Goal: Task Accomplishment & Management: Manage account settings

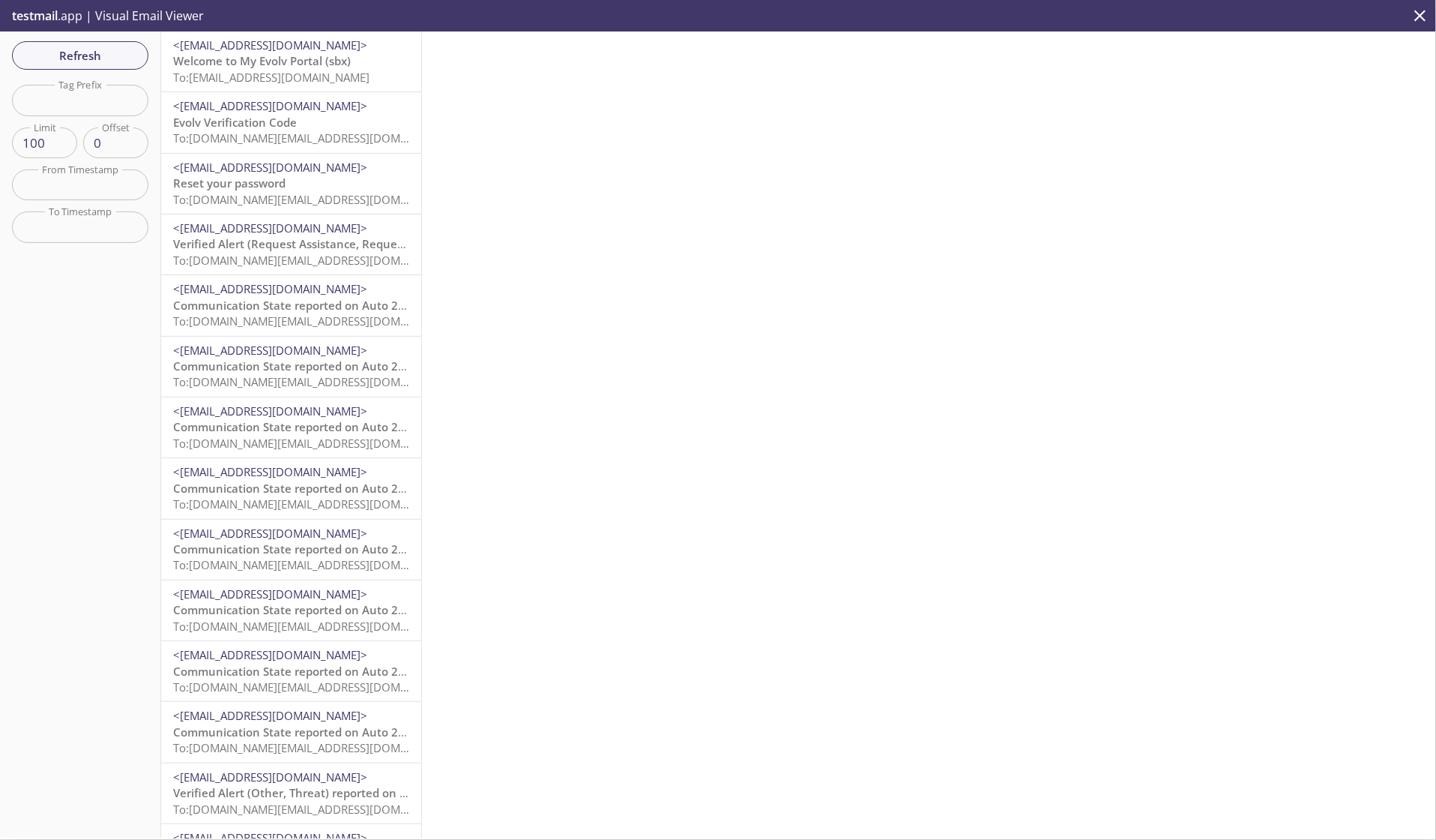
click at [300, 81] on span "To: evolvportal.autotest-user-1d71ef82-2025-09-01-09-18@inbox.testmail.app" at bounding box center [271, 77] width 196 height 15
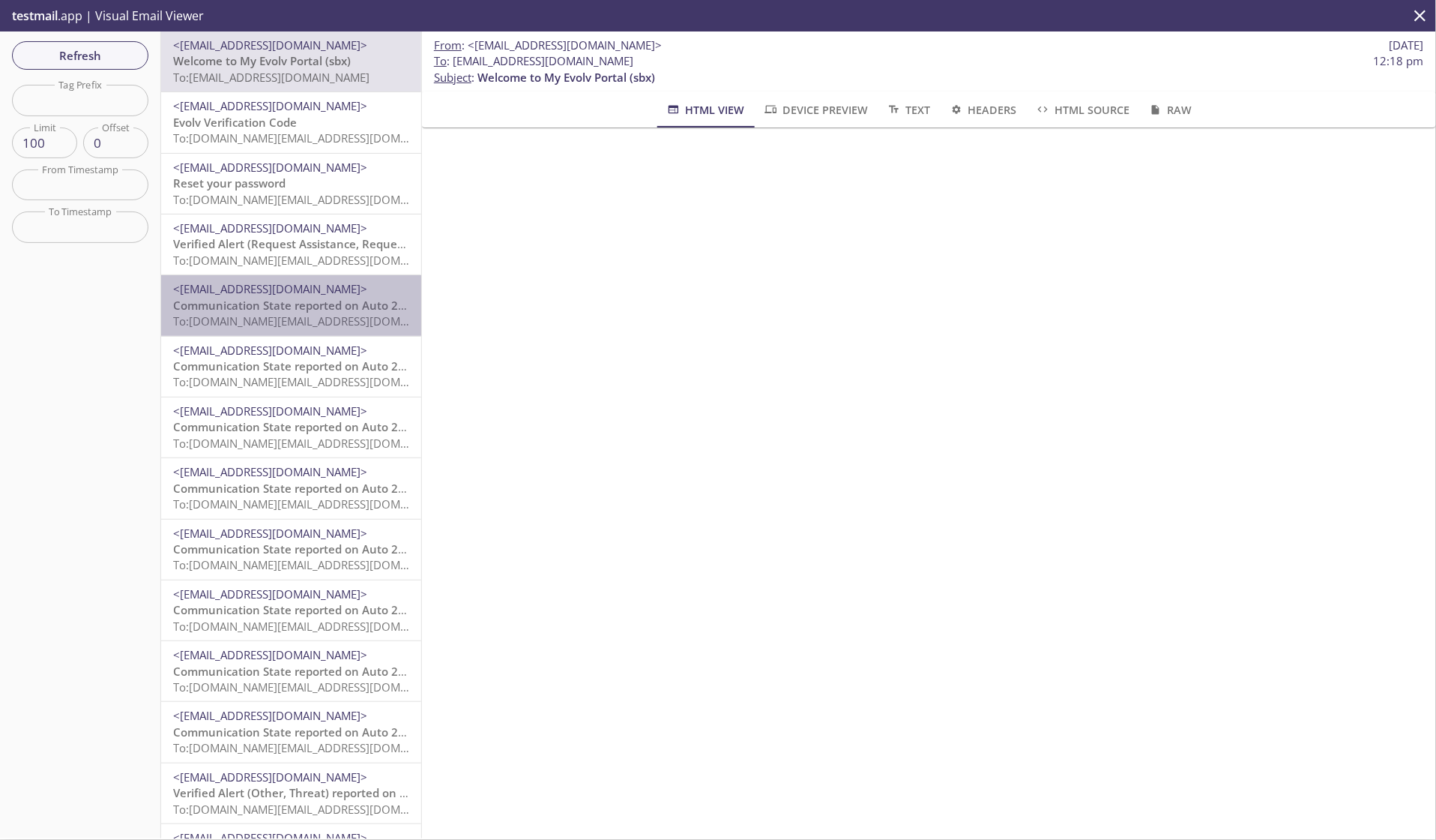
click at [262, 310] on span "Communication State reported on Auto 26a3ec3, null, Evolv Technology AppTest - …" at bounding box center [441, 305] width 537 height 15
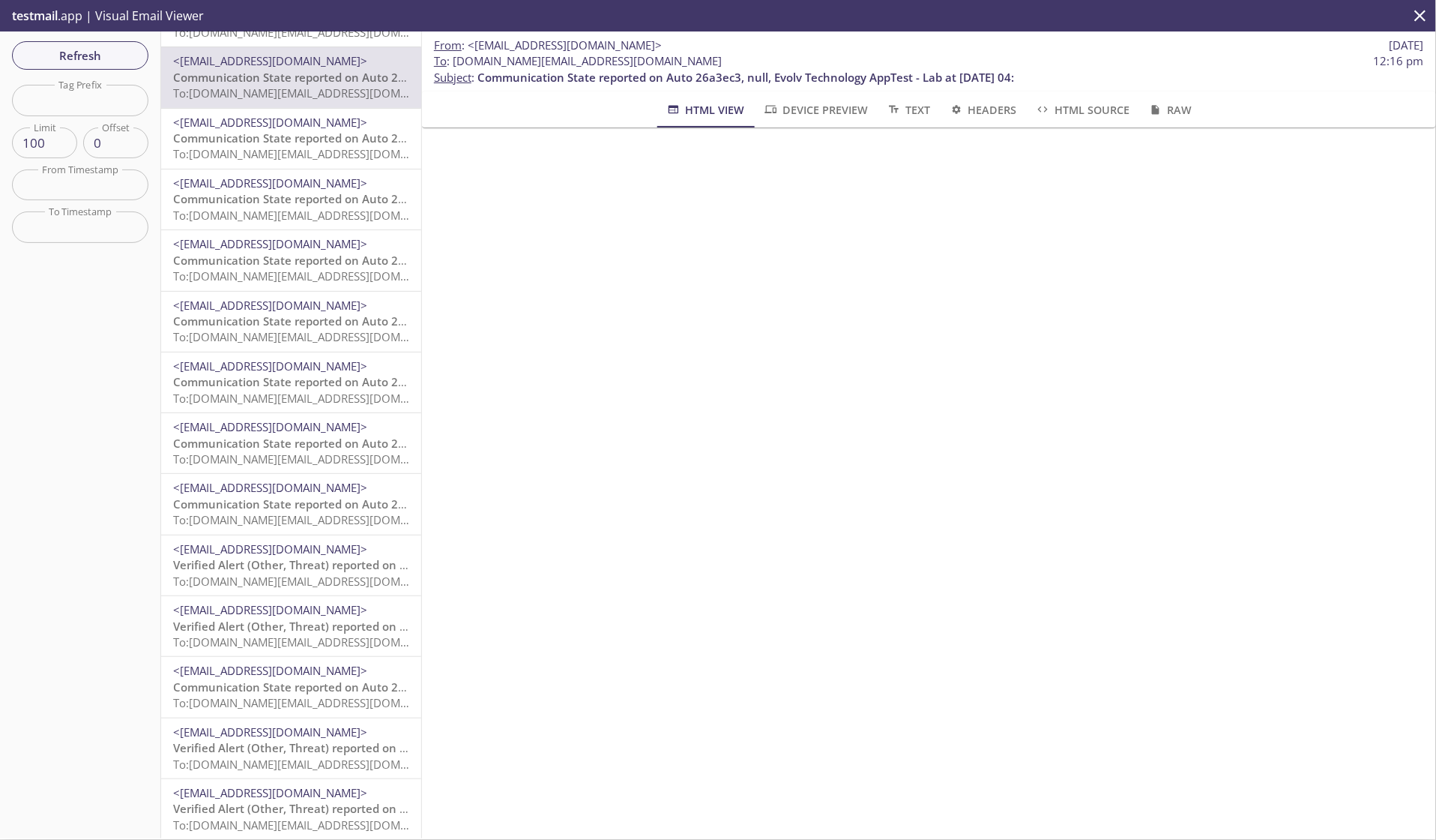
scroll to position [886, 0]
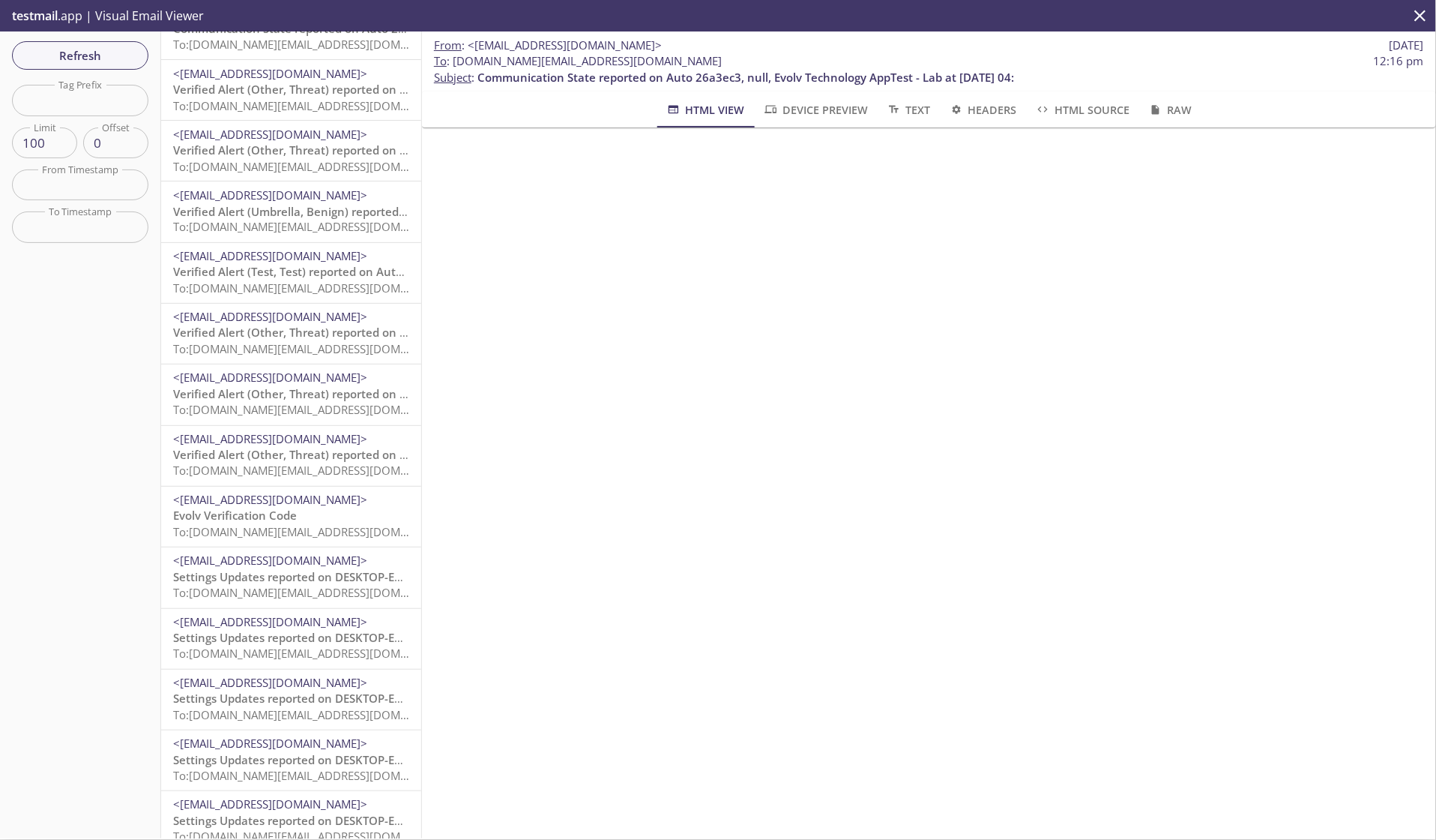
click at [266, 621] on span "<[EMAIL_ADDRESS][DOMAIN_NAME]>" at bounding box center [270, 622] width 194 height 15
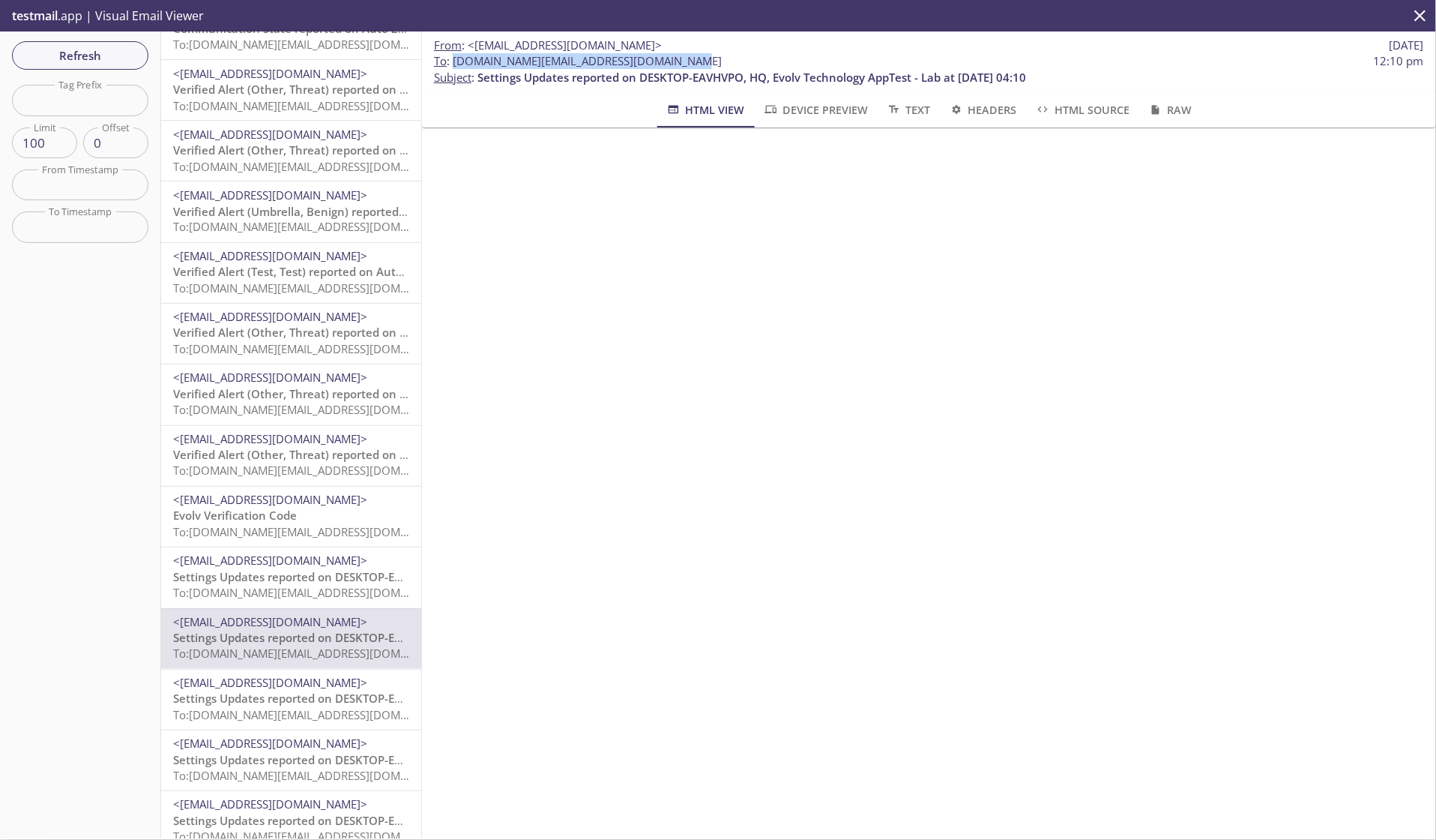
drag, startPoint x: 452, startPoint y: 59, endPoint x: 661, endPoint y: 59, distance: 209.0
click at [661, 59] on span "To : evolvportal.auto_distributor_totp_user@inbox.testmail.app" at bounding box center [577, 61] width 288 height 16
click at [60, 16] on p "testmail .app | Visual Email Viewer" at bounding box center [106, 15] width 213 height 31
click at [67, 17] on p "testmail .app | Visual Email Viewer" at bounding box center [106, 15] width 213 height 31
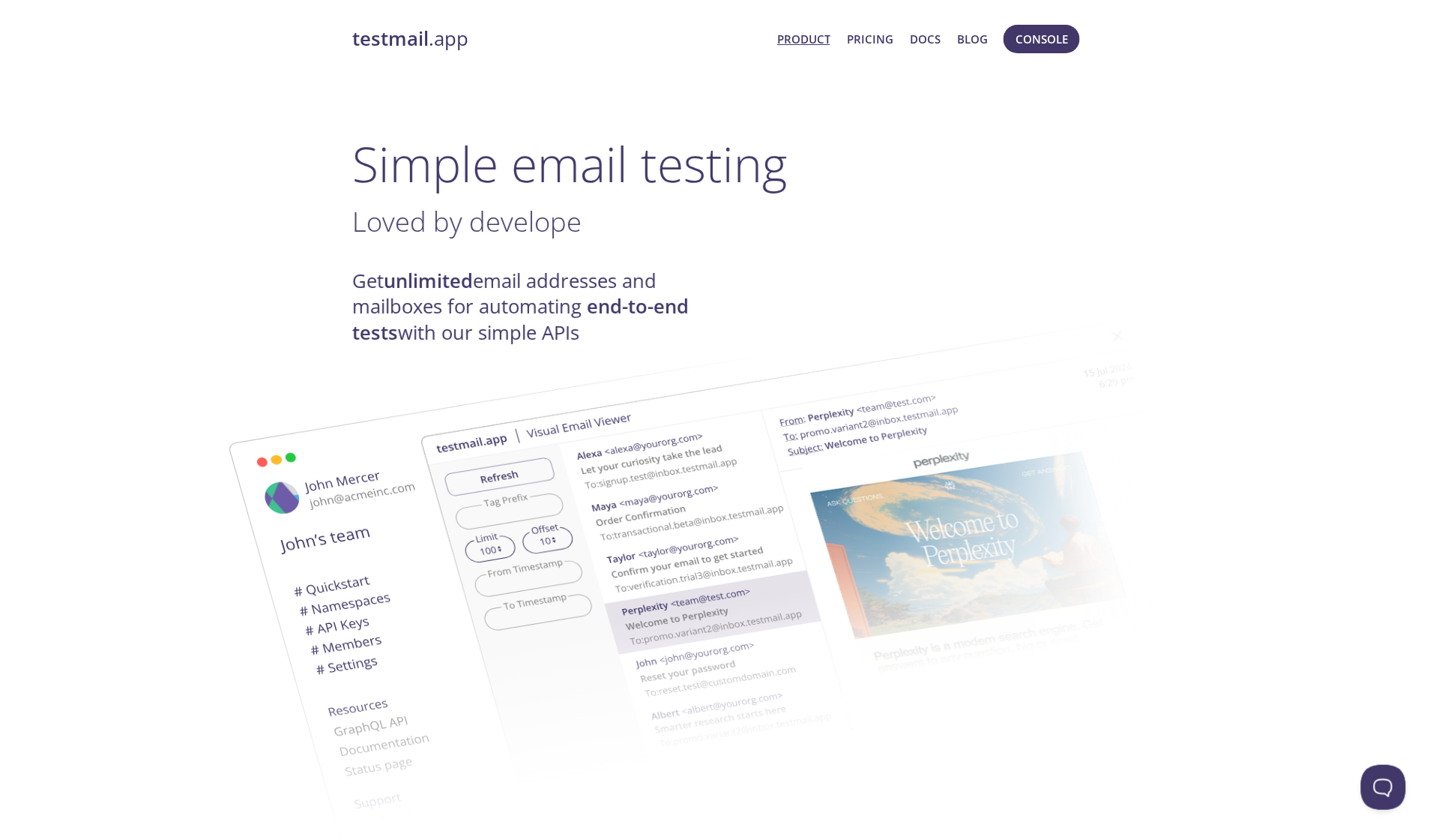
click at [811, 41] on link "Product" at bounding box center [804, 39] width 53 height 20
click at [1040, 42] on span "Console" at bounding box center [1041, 39] width 52 height 20
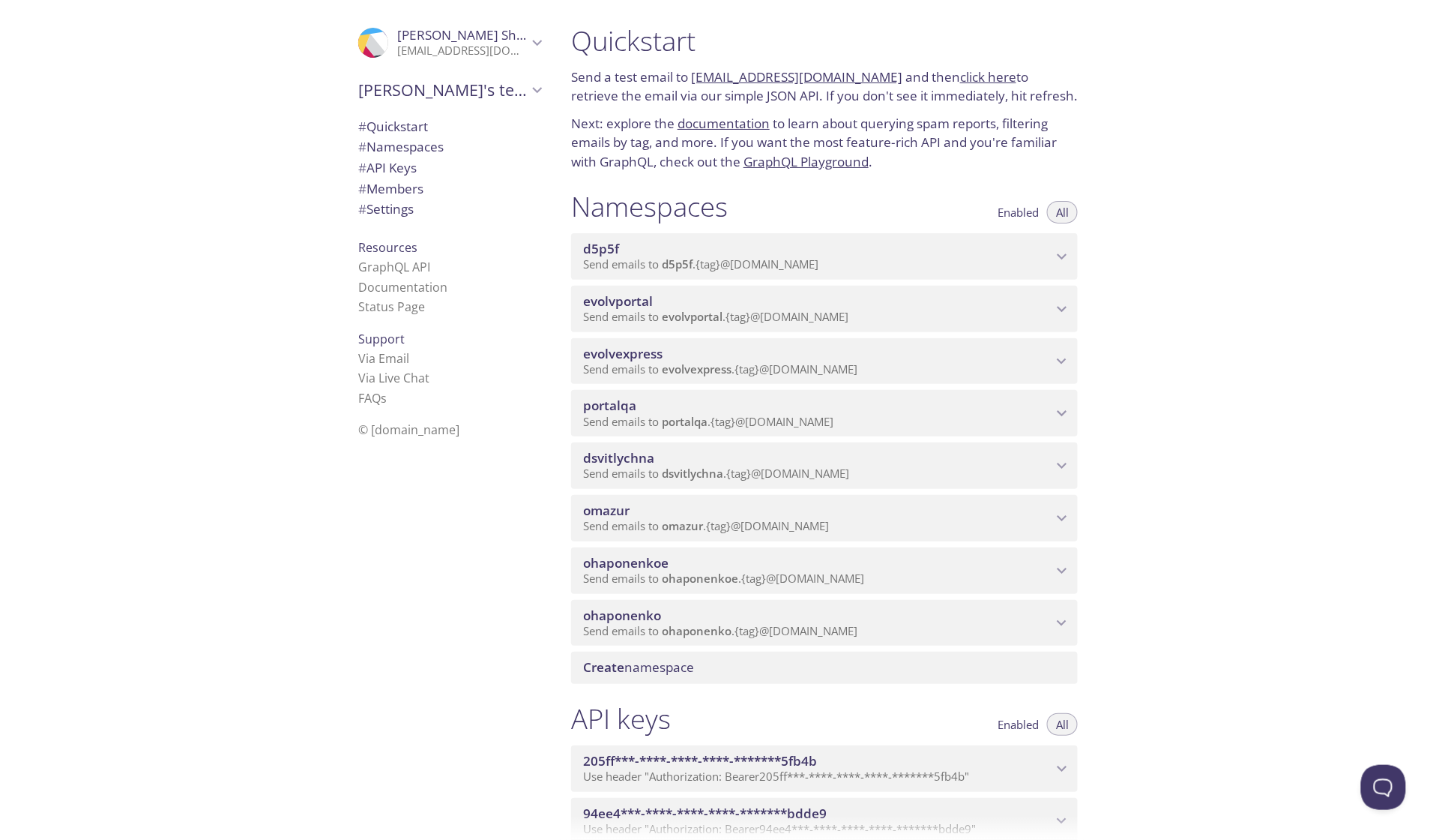
click at [1203, 436] on div "Quickstart Send a test email to [EMAIL_ADDRESS][DOMAIN_NAME] and then click her…" at bounding box center [997, 420] width 877 height 840
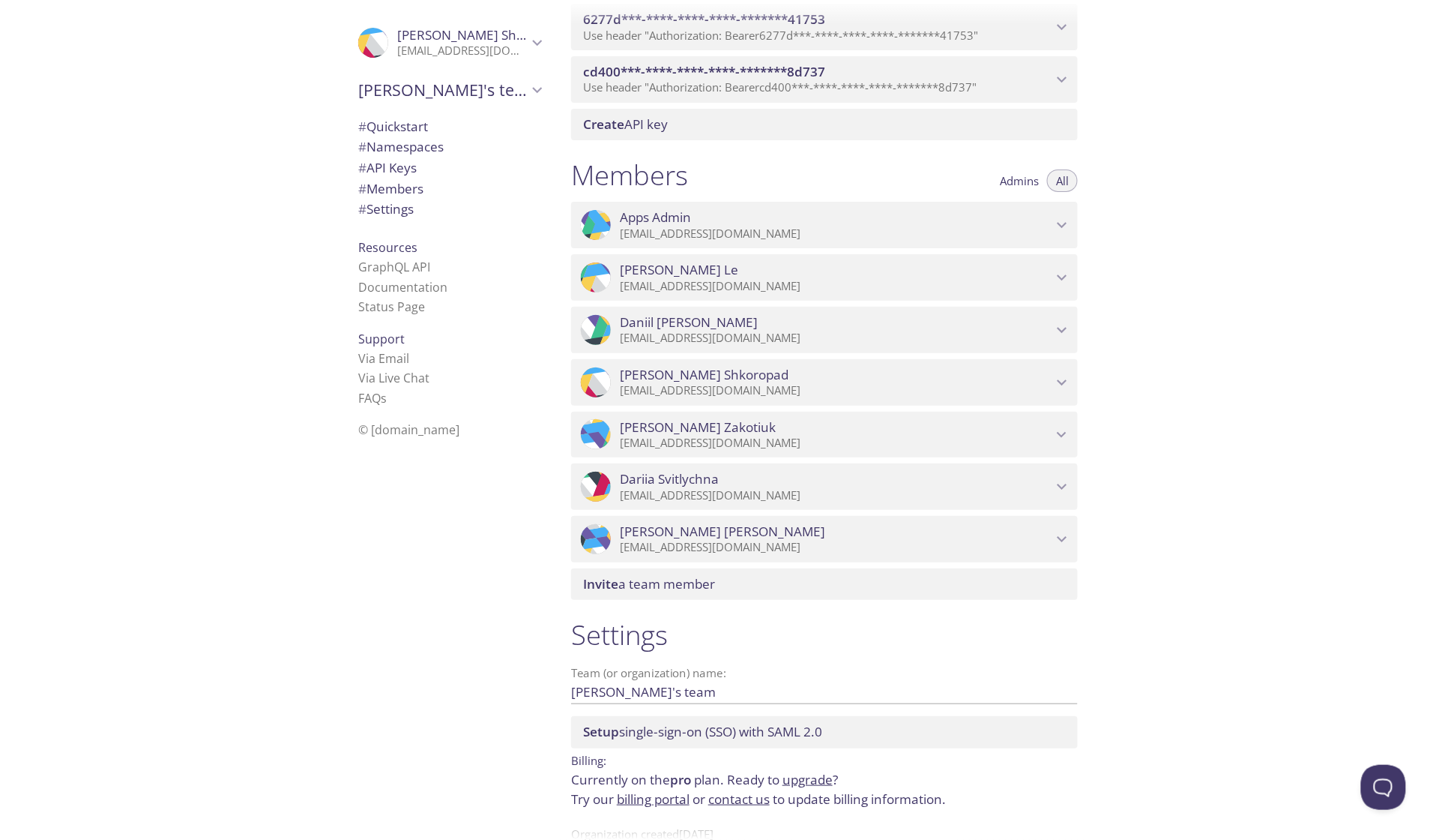
scroll to position [865, 0]
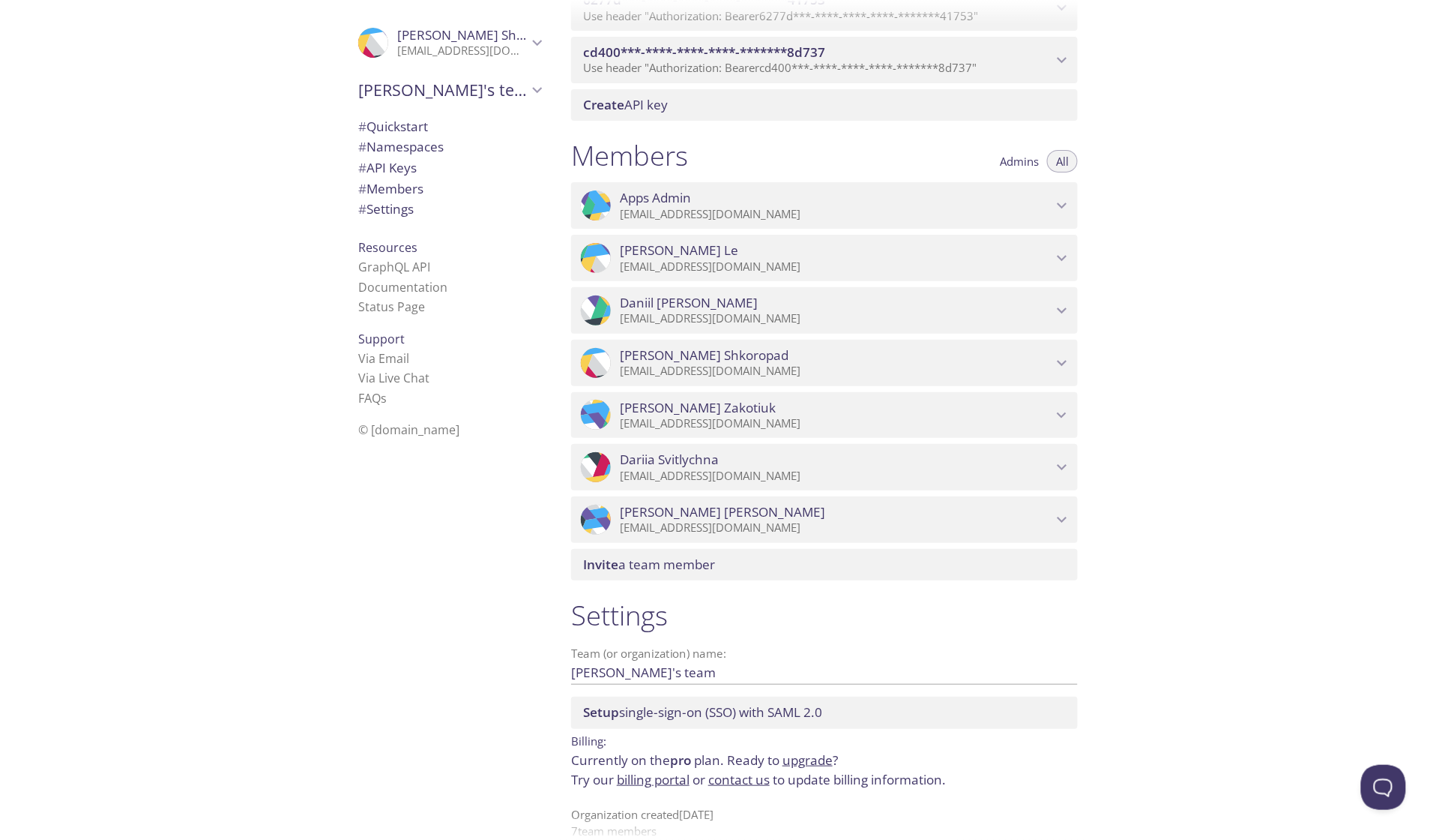
click at [634, 573] on span "Invite a team member" at bounding box center [649, 563] width 132 height 17
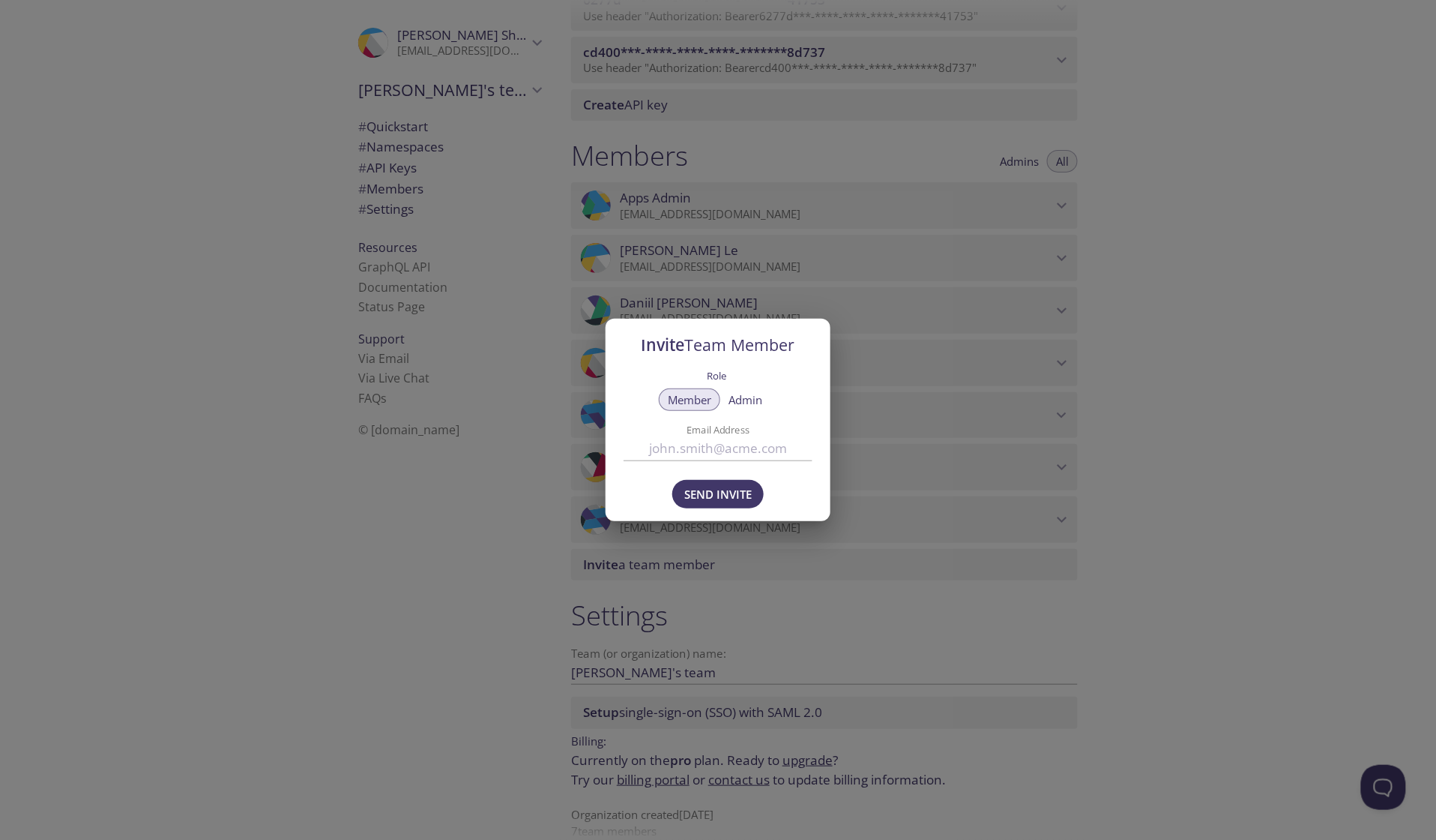
click at [700, 449] on input "Email Address" at bounding box center [718, 448] width 189 height 25
paste input "[EMAIL_ADDRESS][DOMAIN_NAME]"
type input "[EMAIL_ADDRESS][DOMAIN_NAME]"
click at [704, 494] on span "Send Invite" at bounding box center [718, 494] width 67 height 20
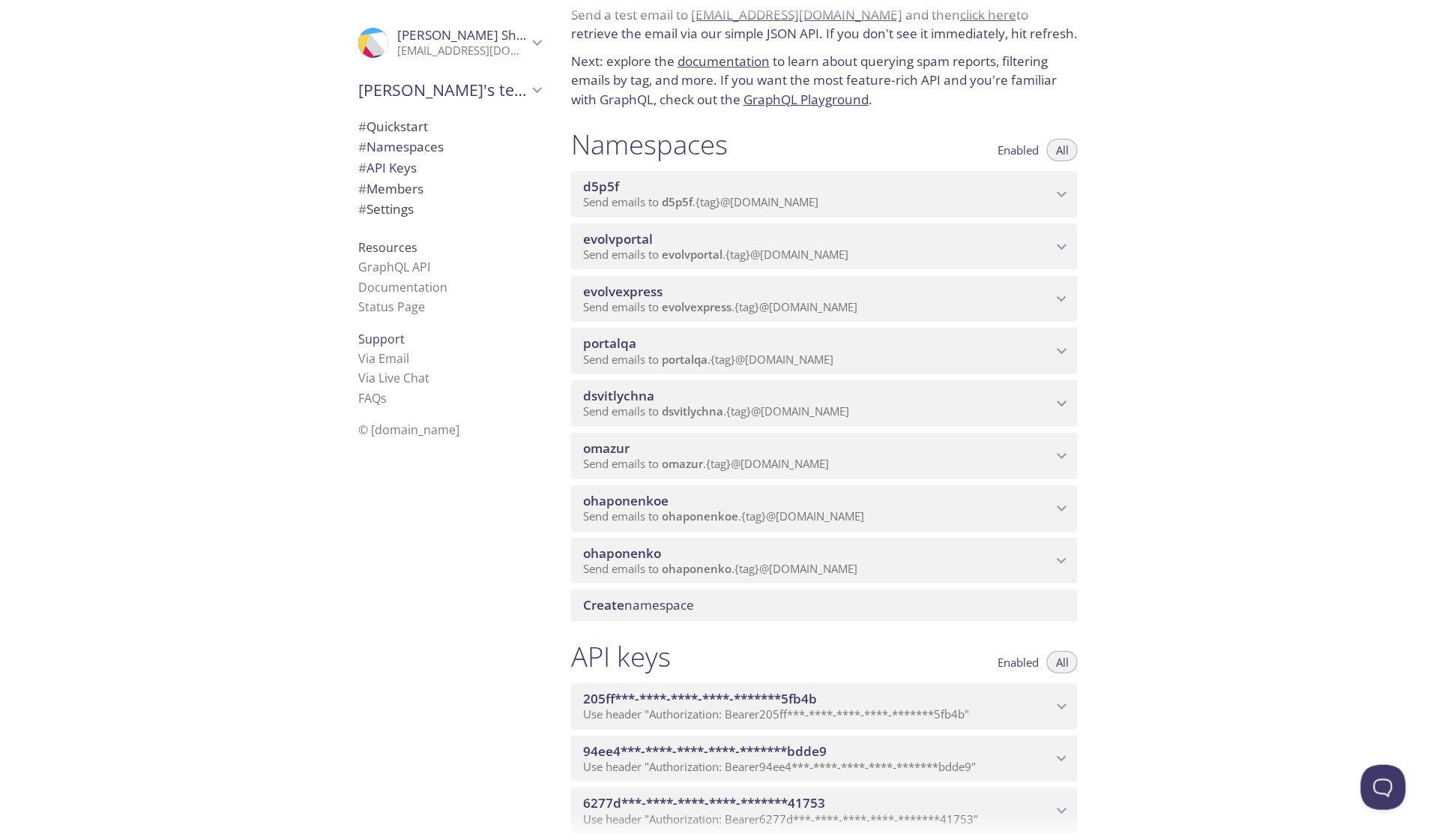
scroll to position [0, 0]
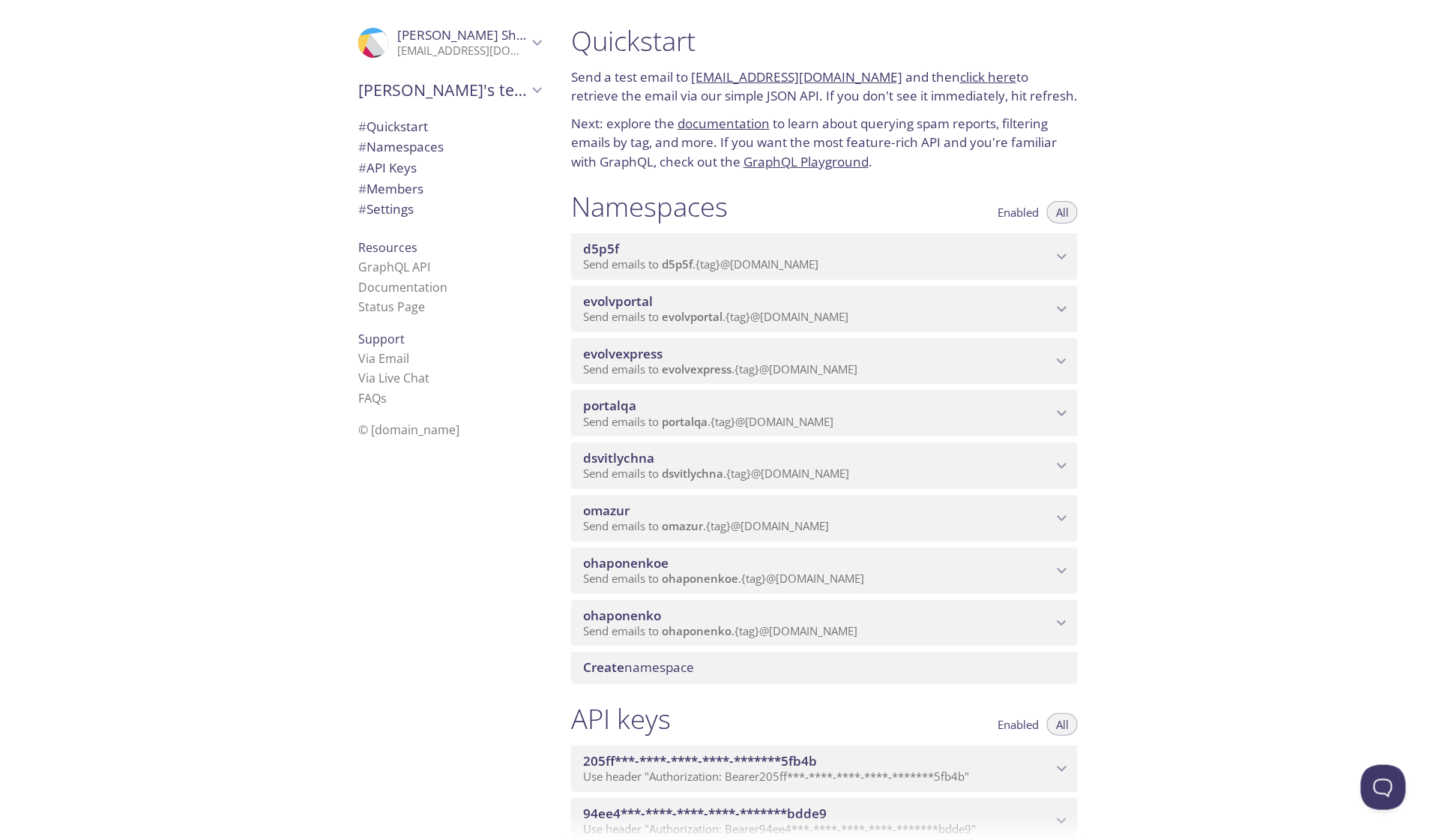
click at [652, 362] on span "evolvexpress" at bounding box center [624, 353] width 80 height 17
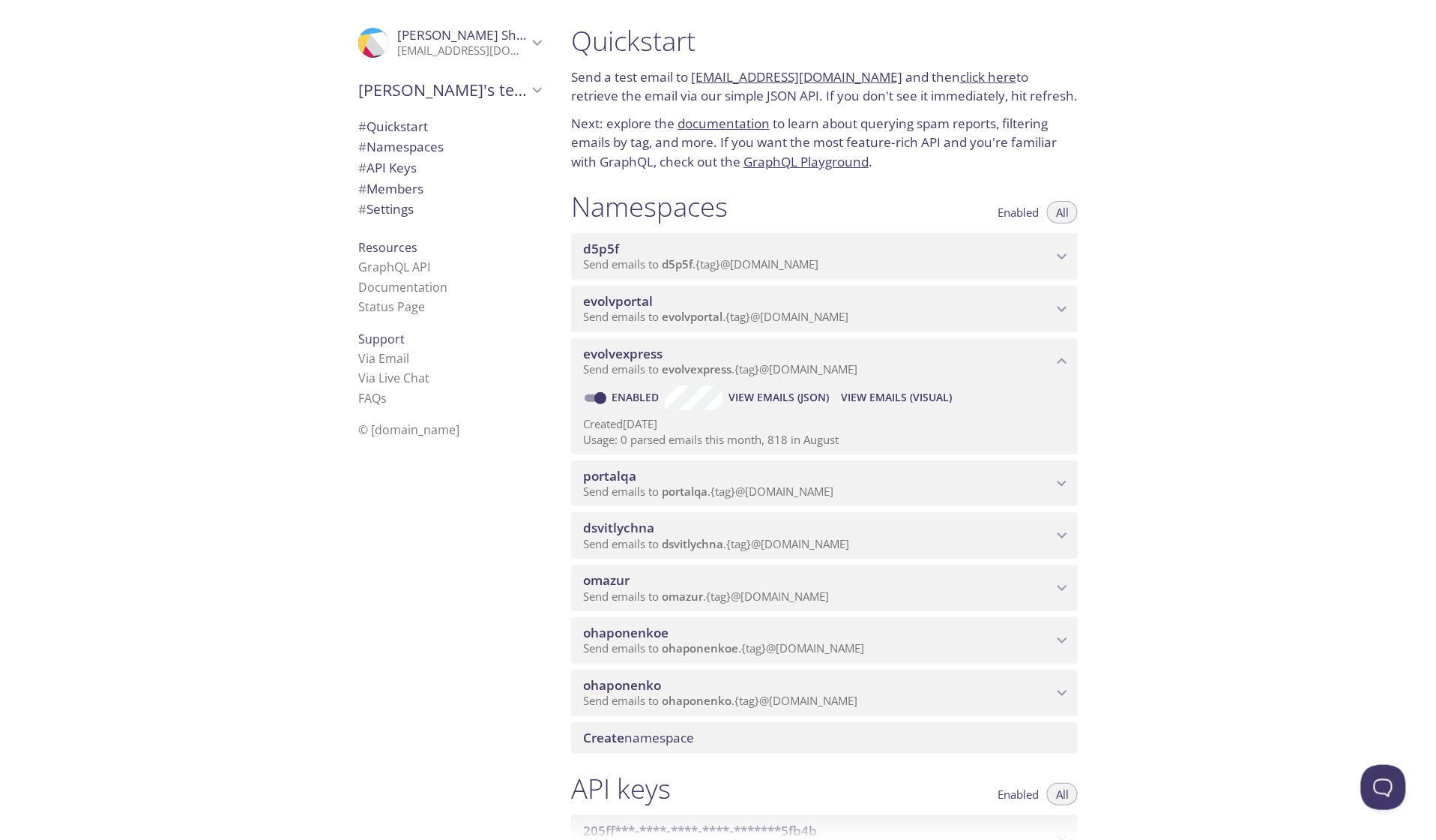
click at [877, 406] on span "View Emails (Visual)" at bounding box center [896, 397] width 111 height 18
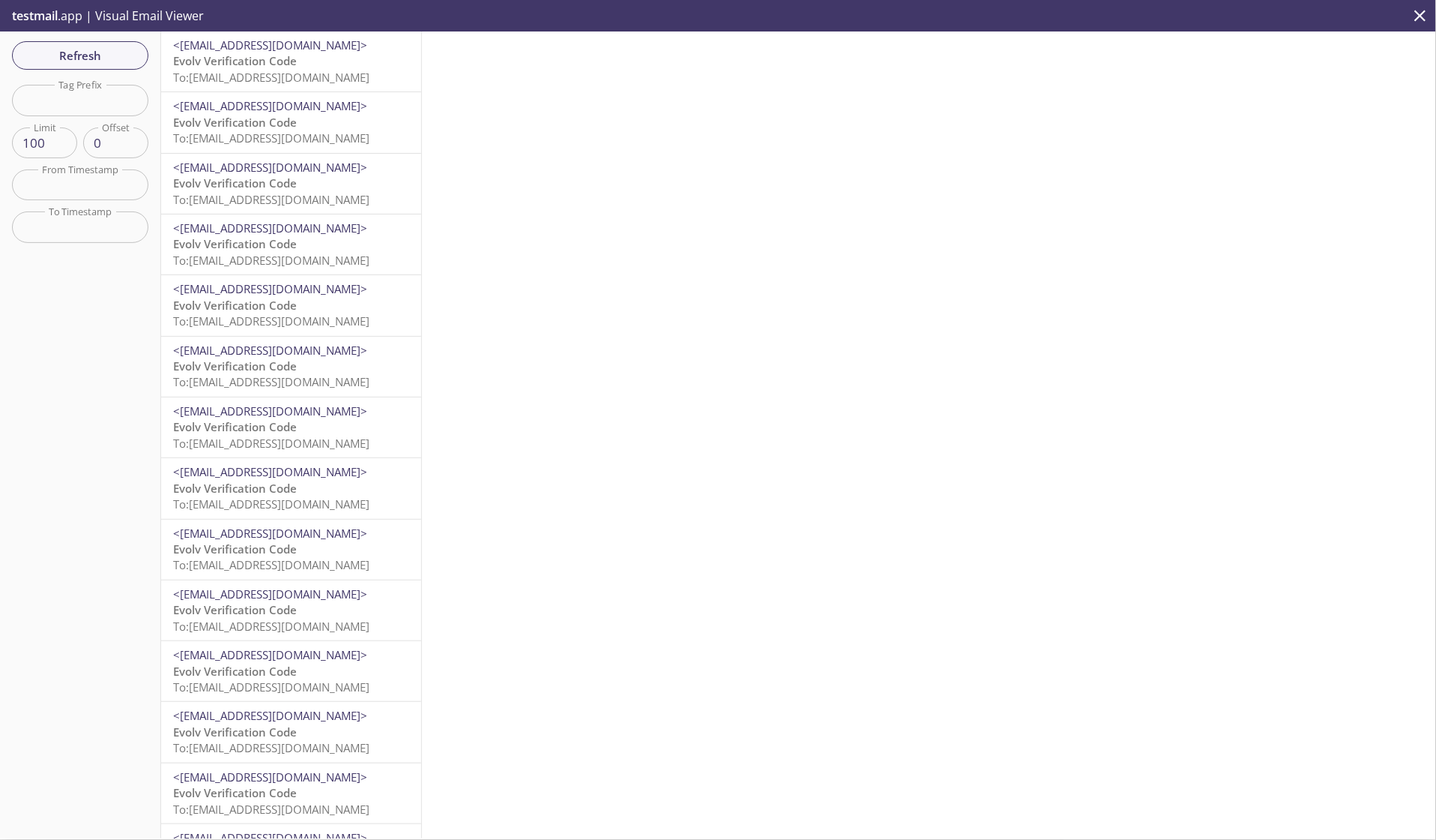
click at [297, 51] on span "<[EMAIL_ADDRESS][DOMAIN_NAME]>" at bounding box center [270, 44] width 194 height 15
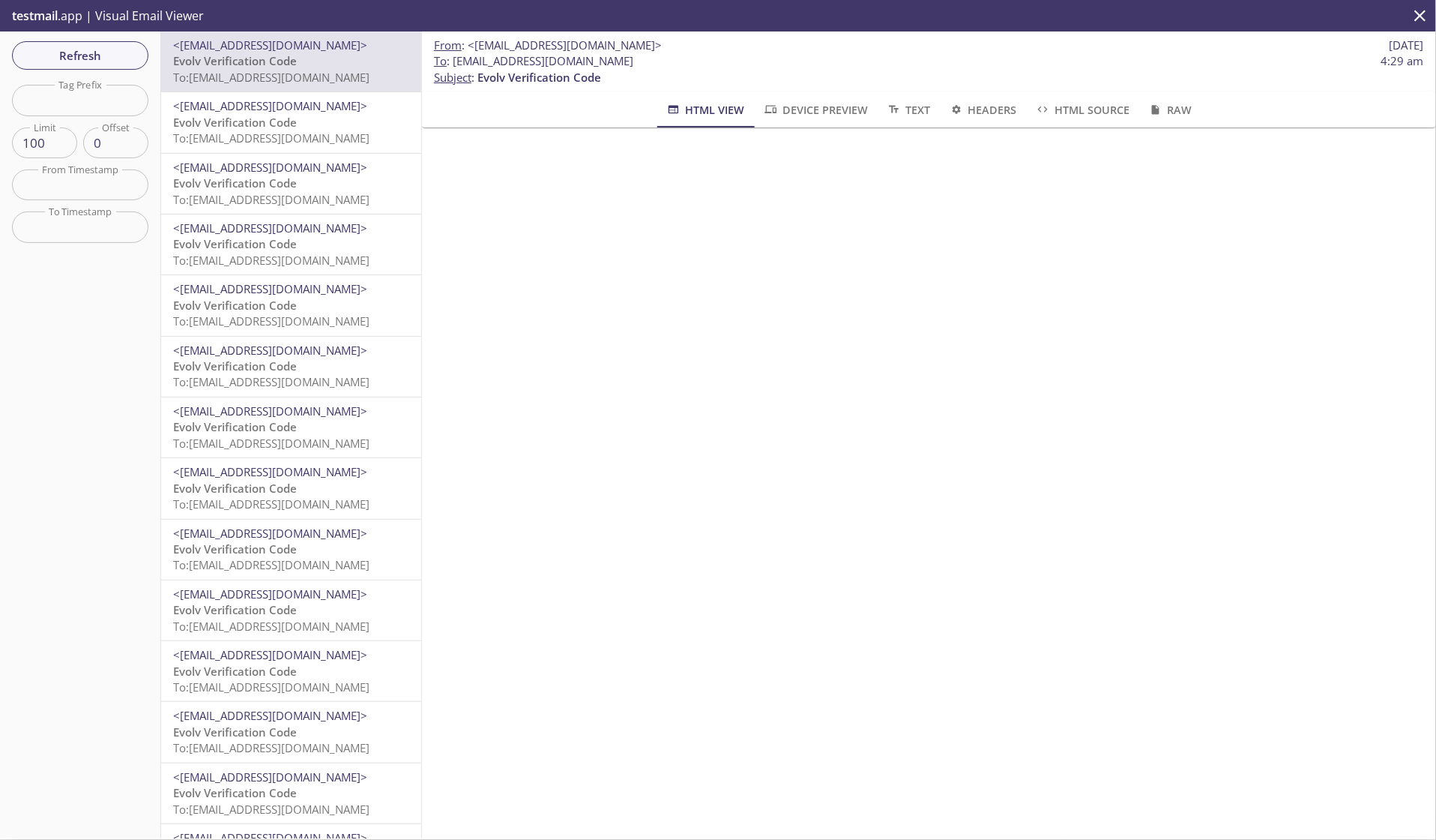
click at [352, 138] on span "To: [EMAIL_ADDRESS][DOMAIN_NAME]" at bounding box center [271, 137] width 196 height 15
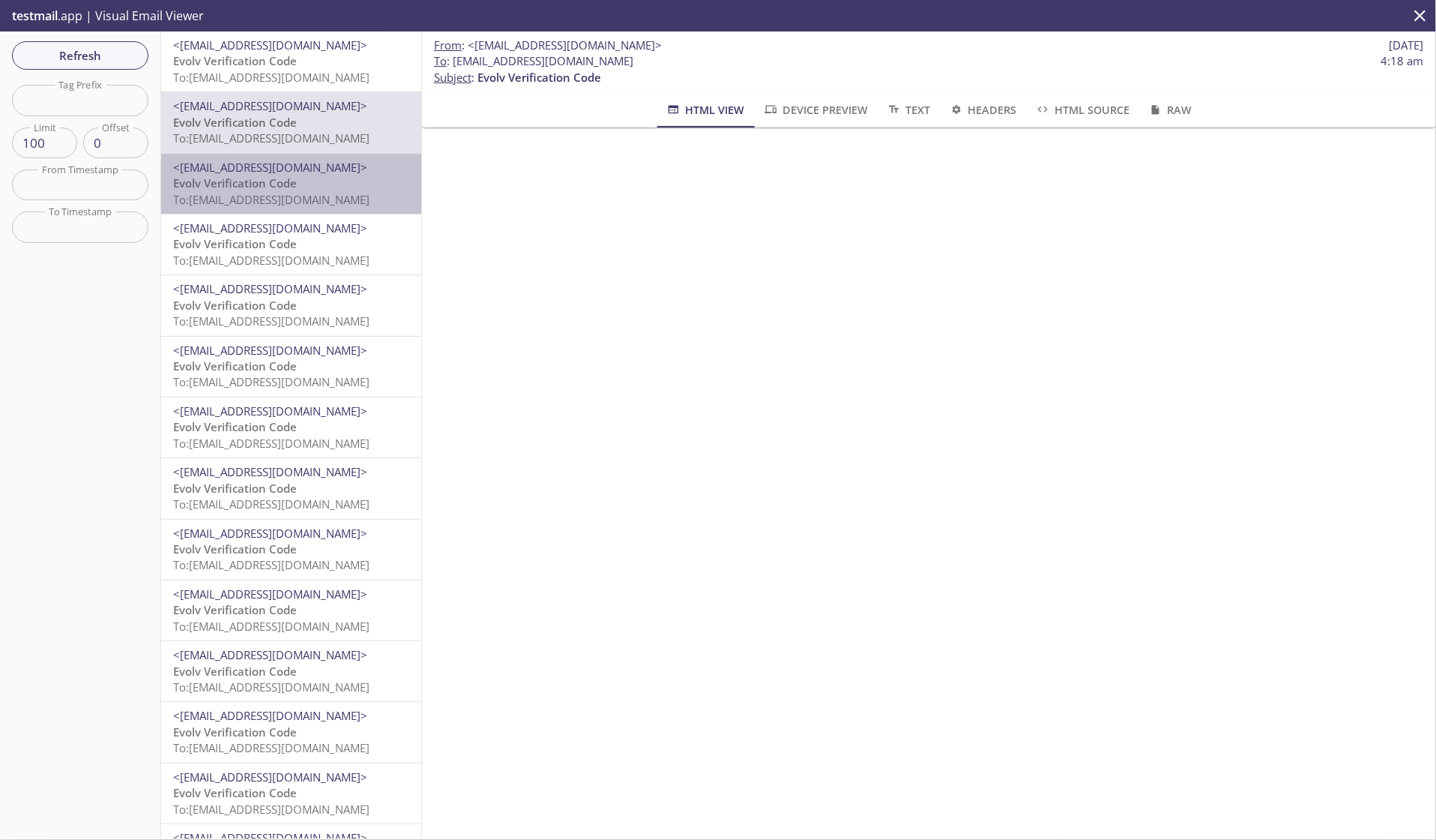
click at [351, 174] on span "<[EMAIL_ADDRESS][DOMAIN_NAME]>" at bounding box center [270, 167] width 194 height 15
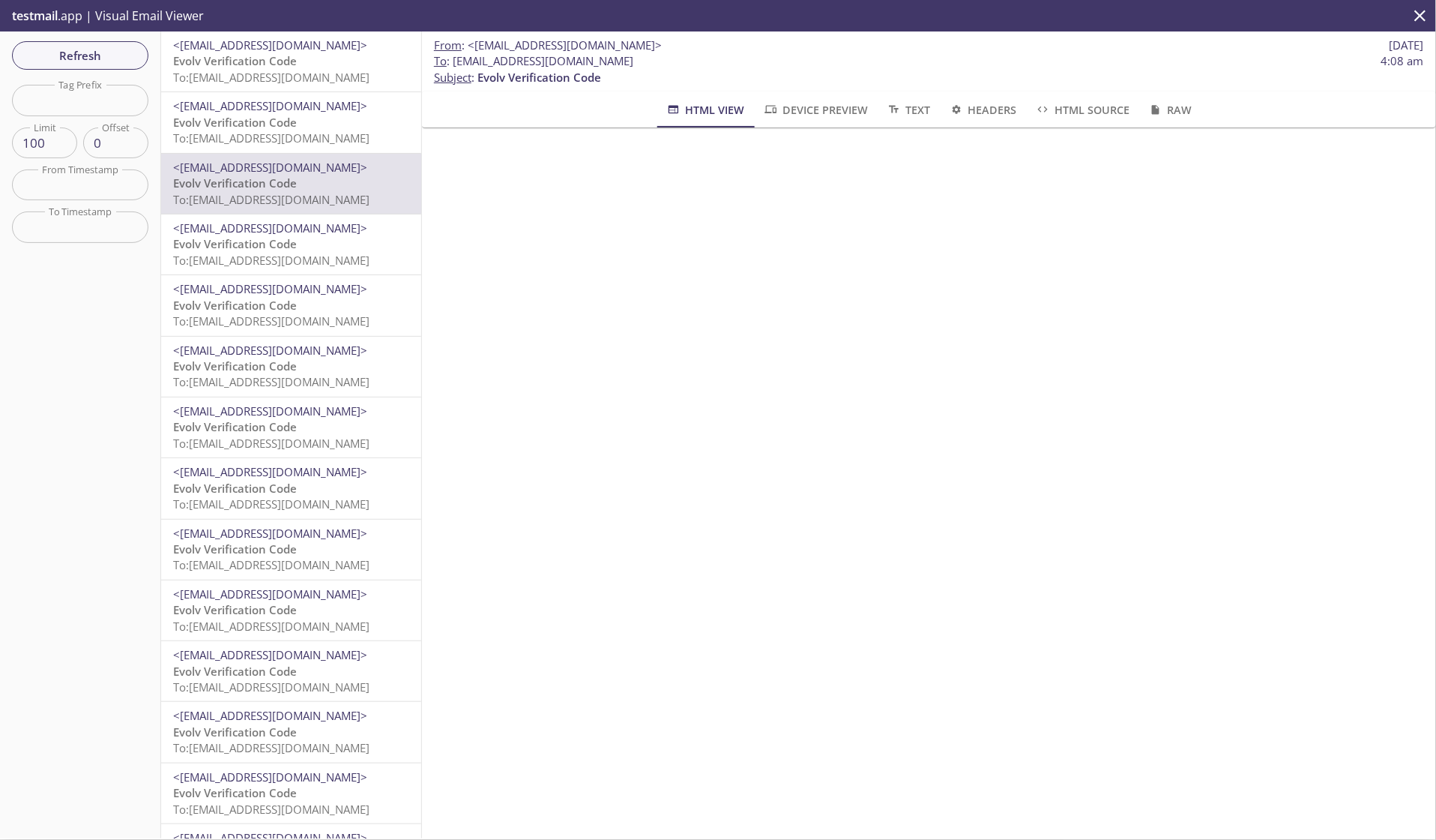
click at [228, 257] on span "To: [EMAIL_ADDRESS][DOMAIN_NAME]" at bounding box center [271, 260] width 196 height 15
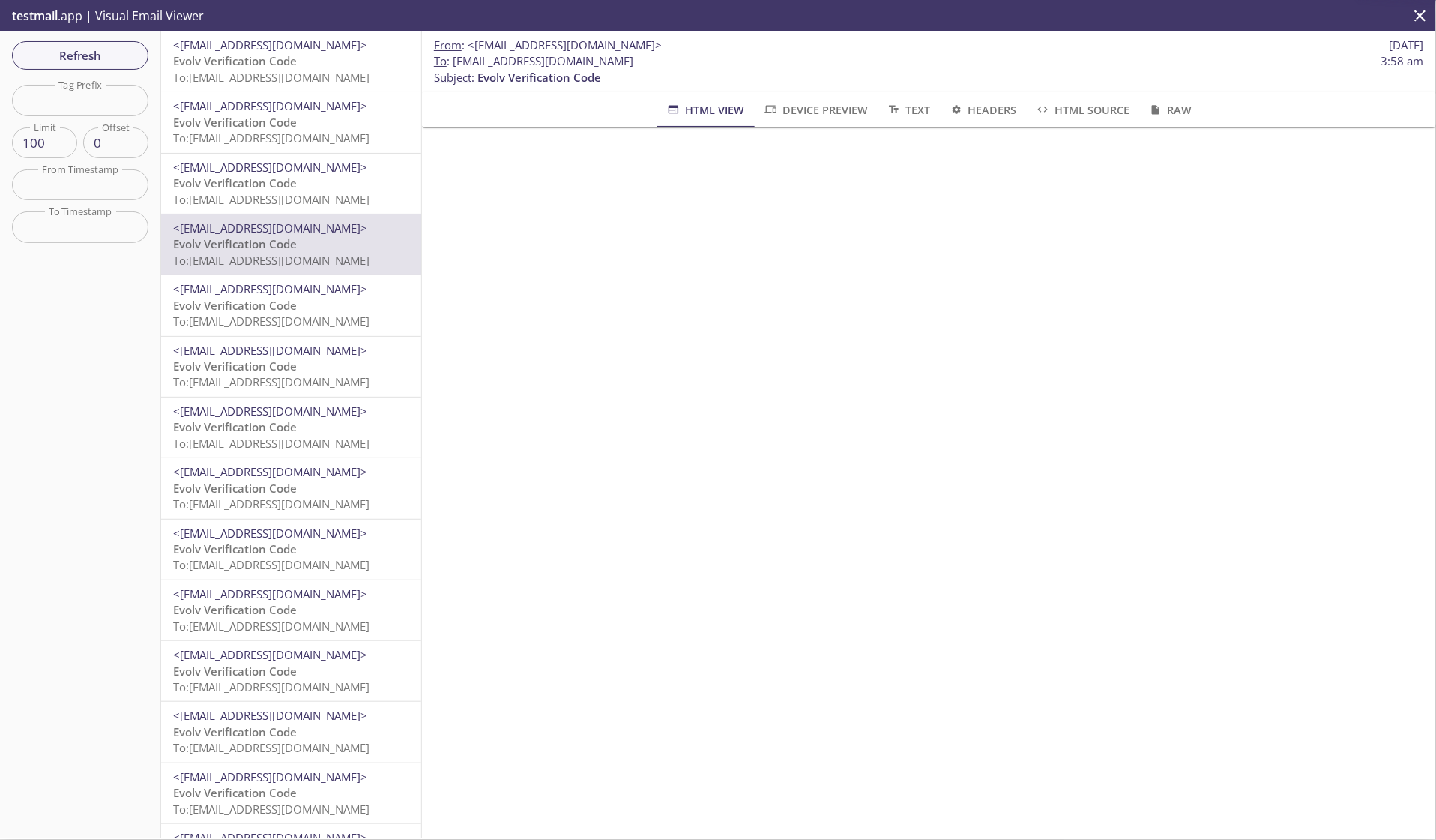
click at [266, 326] on span "To: [EMAIL_ADDRESS][DOMAIN_NAME]" at bounding box center [271, 320] width 196 height 15
